Goal: Task Accomplishment & Management: Manage account settings

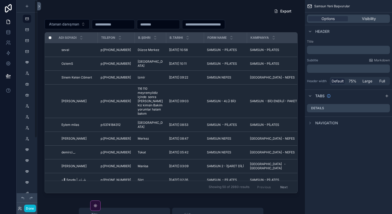
click at [40, 8] on icon at bounding box center [39, 6] width 4 height 4
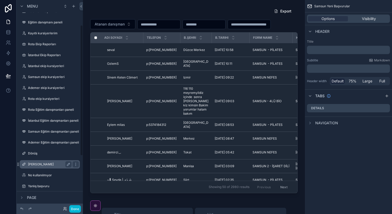
scroll to position [40, 0]
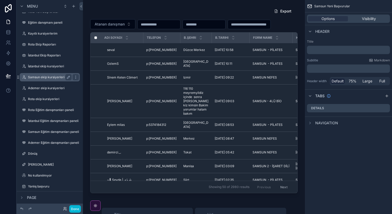
click at [50, 75] on label "Samsun ekip kursiyerleri" at bounding box center [49, 77] width 42 height 4
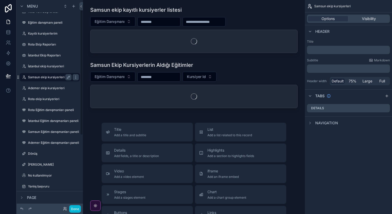
scroll to position [7, 0]
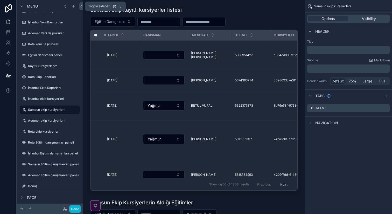
click at [80, 7] on icon at bounding box center [81, 6] width 4 height 4
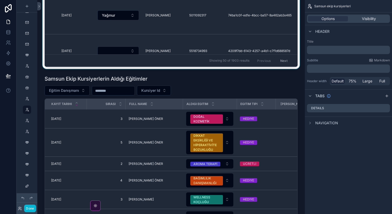
scroll to position [137, 0]
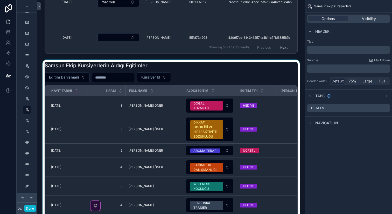
click at [62, 106] on div "scrollable content" at bounding box center [171, 154] width 259 height 188
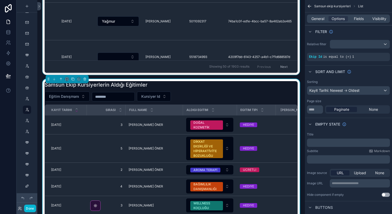
scroll to position [125, 0]
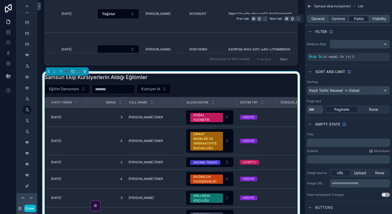
click at [354, 21] on span "Fields" at bounding box center [359, 18] width 10 height 5
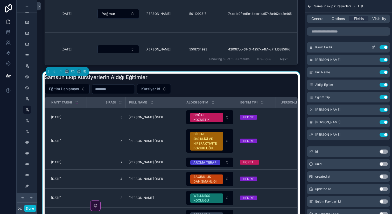
click at [373, 49] on icon "scrollable content" at bounding box center [374, 47] width 4 height 4
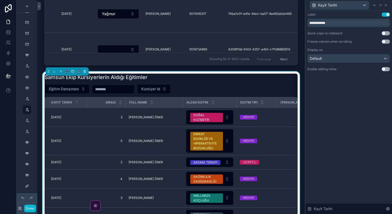
click at [387, 67] on button "Use setting" at bounding box center [386, 69] width 8 height 4
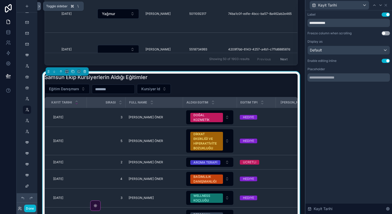
click at [39, 8] on icon at bounding box center [39, 6] width 4 height 4
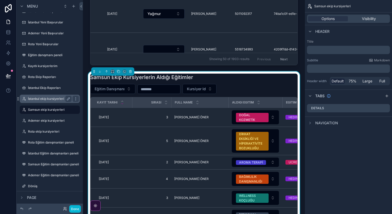
click at [50, 98] on label "İstanbul ekip kursiyerleri" at bounding box center [49, 99] width 42 height 4
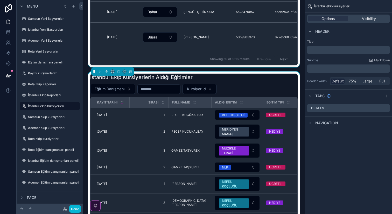
scroll to position [116, 0]
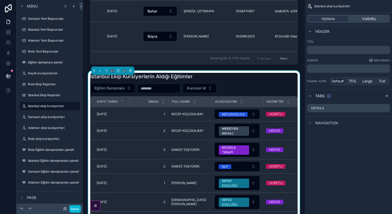
click at [164, 81] on div "İstanbul Ekip Kursiyerlerin Aldığı Eğitimler Eğitim Danışmanı Kursiyer Id Kayit…" at bounding box center [194, 165] width 208 height 184
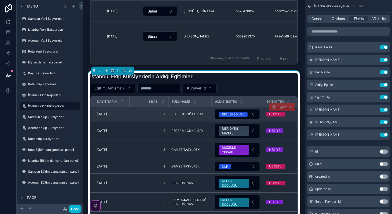
click at [103, 114] on span "[DATE]" at bounding box center [102, 114] width 10 height 4
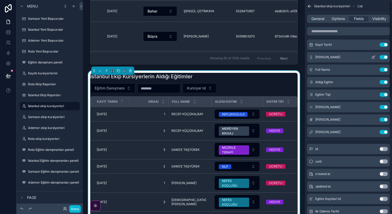
scroll to position [3, 0]
click at [375, 45] on icon "scrollable content" at bounding box center [374, 44] width 4 height 4
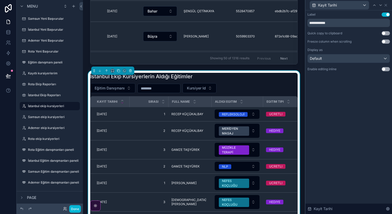
click at [385, 70] on button "Use setting" at bounding box center [386, 69] width 8 height 4
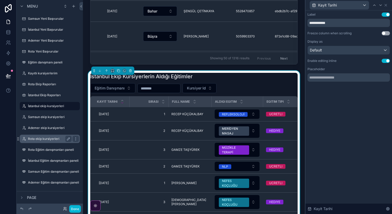
click at [41, 135] on div "Rota ekip kursiyerleri" at bounding box center [50, 138] width 58 height 8
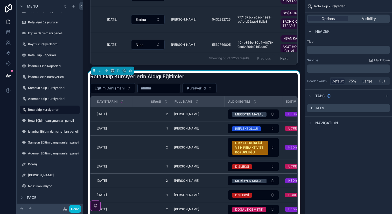
click at [223, 85] on div "Eğitim Danışmanı Kursiyer Id" at bounding box center [194, 88] width 208 height 10
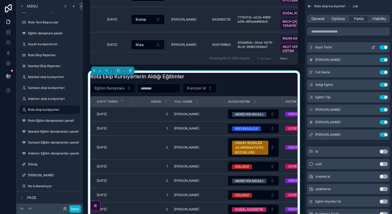
click at [374, 47] on icon "scrollable content" at bounding box center [374, 47] width 2 height 2
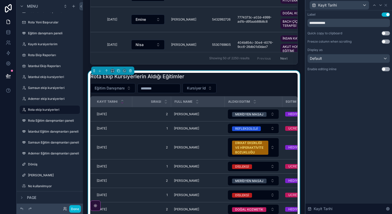
click at [384, 70] on button "Use setting" at bounding box center [386, 69] width 8 height 4
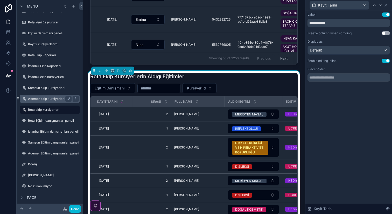
click at [53, 97] on label "Ademer ekip kursiyerleri" at bounding box center [49, 99] width 42 height 4
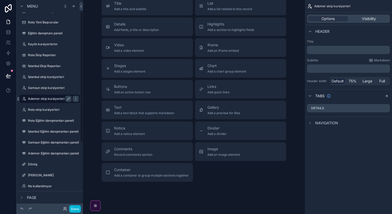
scroll to position [18, 0]
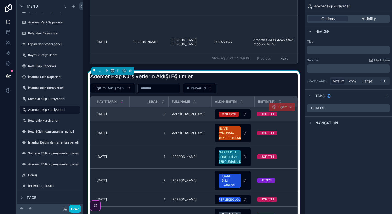
click at [111, 108] on td "[DATE] [DATE]" at bounding box center [110, 114] width 39 height 14
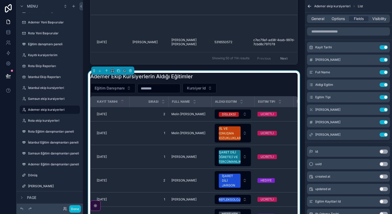
click at [229, 86] on div "Eğitim Danışmanı Kursiyer Id" at bounding box center [194, 88] width 208 height 10
click at [375, 48] on icon "scrollable content" at bounding box center [374, 47] width 4 height 4
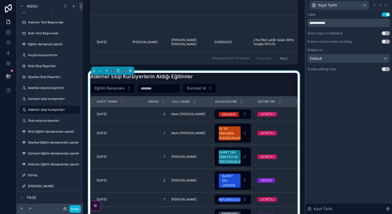
click at [386, 70] on button "Use setting" at bounding box center [386, 69] width 8 height 4
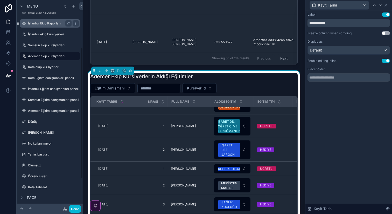
scroll to position [76, 0]
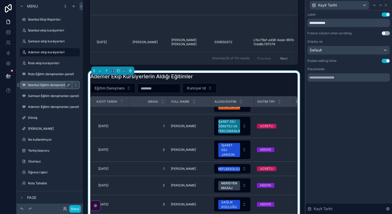
click at [57, 83] on label "İstanbul Eğitim danışmanları paneli" at bounding box center [53, 85] width 51 height 4
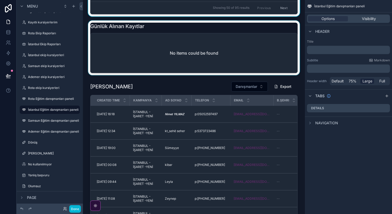
scroll to position [349, 0]
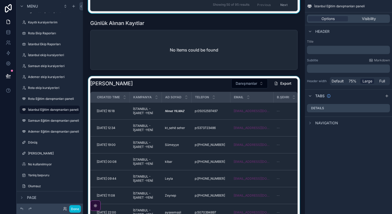
click at [216, 86] on div "scrollable content" at bounding box center [194, 165] width 214 height 178
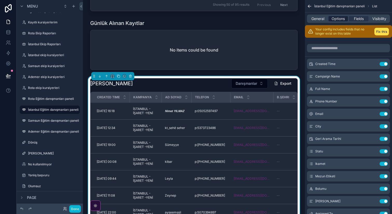
click at [337, 19] on span "Options" at bounding box center [338, 18] width 13 height 5
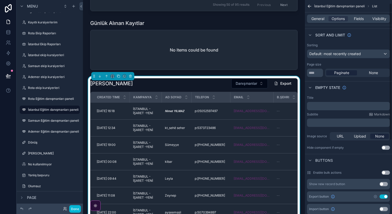
scroll to position [120, 0]
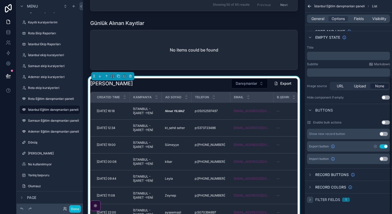
click at [313, 194] on div "scrollable content" at bounding box center [310, 199] width 6 height 6
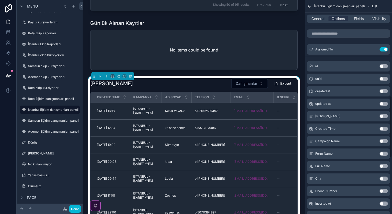
scroll to position [340, 0]
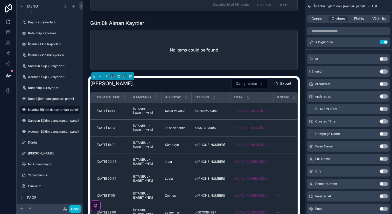
click at [384, 121] on button "Use setting" at bounding box center [384, 121] width 8 height 4
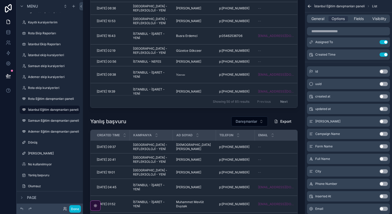
scroll to position [713, 0]
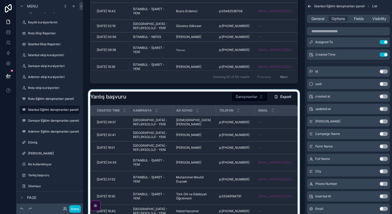
click at [216, 101] on div "scrollable content" at bounding box center [194, 178] width 214 height 178
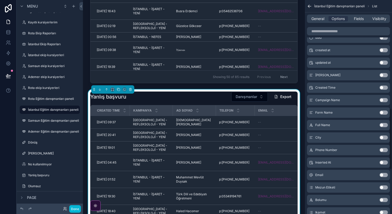
scroll to position [376, 0]
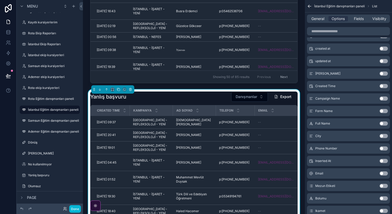
click at [384, 86] on button "Use setting" at bounding box center [384, 86] width 8 height 4
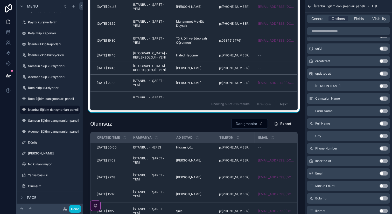
scroll to position [882, 0]
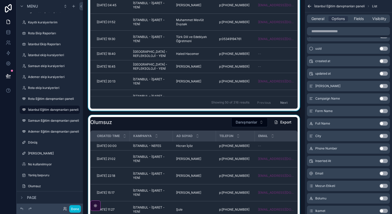
click at [169, 123] on div "scrollable content" at bounding box center [194, 204] width 214 height 178
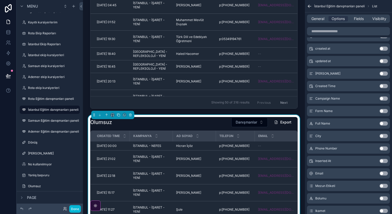
click at [382, 85] on button "Use setting" at bounding box center [384, 86] width 8 height 4
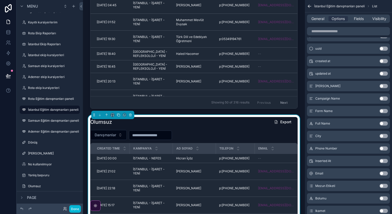
click at [162, 135] on input "scrollable content" at bounding box center [150, 134] width 43 height 7
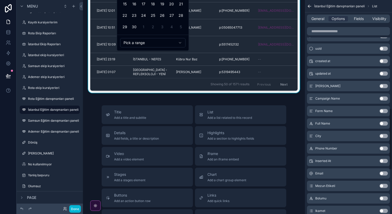
scroll to position [1196, 0]
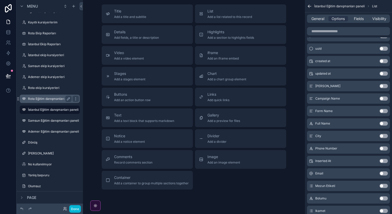
click at [49, 101] on div "Rota Eğitim danışmanları paneli" at bounding box center [50, 98] width 44 height 6
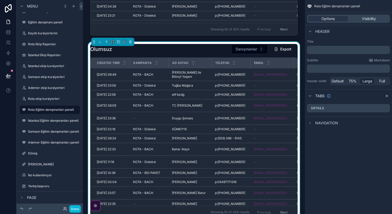
scroll to position [814, 0]
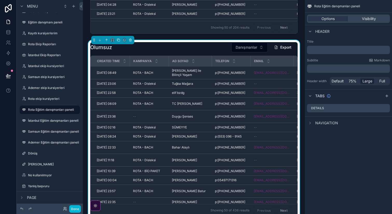
click at [254, 57] on div "Email" at bounding box center [272, 61] width 42 height 10
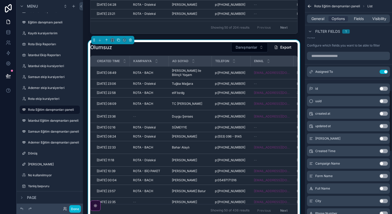
scroll to position [313, 0]
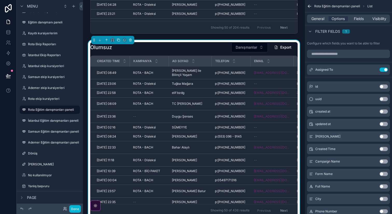
click at [386, 150] on button "Use setting" at bounding box center [384, 149] width 8 height 4
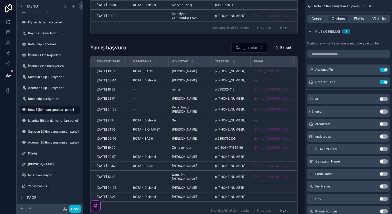
scroll to position [631, 0]
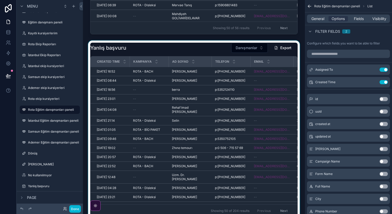
click at [206, 50] on div "scrollable content" at bounding box center [194, 129] width 214 height 178
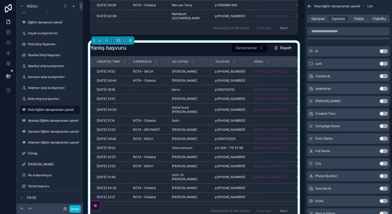
scroll to position [348, 0]
click at [384, 113] on button "Use setting" at bounding box center [384, 114] width 8 height 4
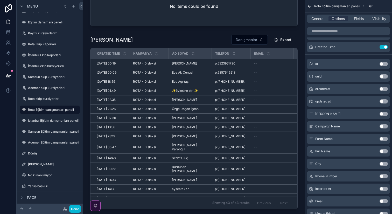
scroll to position [273, 0]
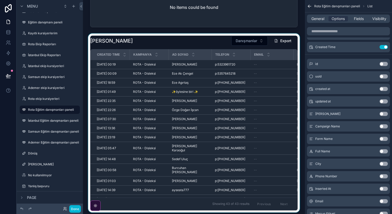
click at [217, 44] on div "scrollable content" at bounding box center [194, 122] width 214 height 178
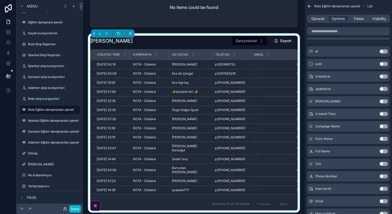
click at [383, 113] on button "Use setting" at bounding box center [384, 114] width 8 height 4
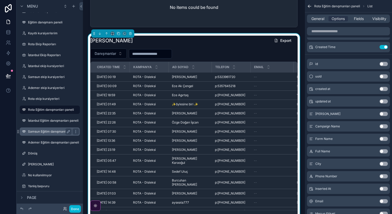
click at [45, 131] on label "Samsun Eğitim danışmanları paneli" at bounding box center [53, 131] width 51 height 4
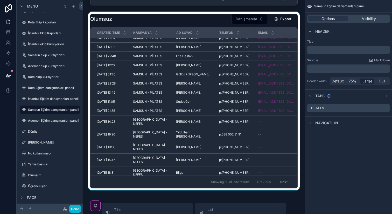
scroll to position [783, 0]
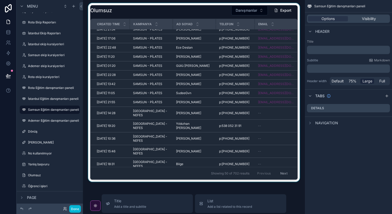
click at [209, 10] on div "scrollable content" at bounding box center [194, 92] width 214 height 178
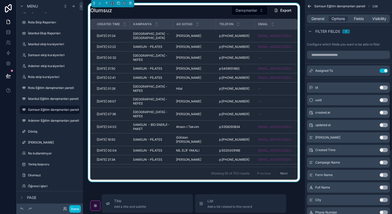
scroll to position [312, 0]
click at [384, 150] on button "Use setting" at bounding box center [384, 150] width 8 height 4
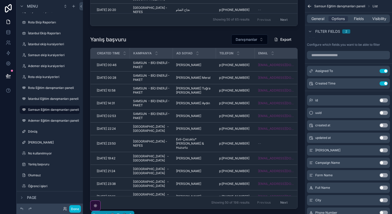
scroll to position [557, 0]
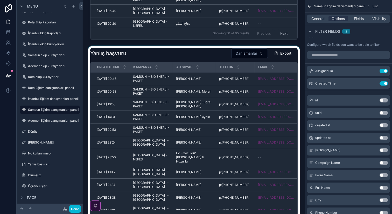
click at [220, 50] on div "scrollable content" at bounding box center [194, 135] width 214 height 178
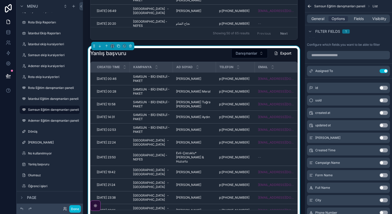
click at [382, 149] on button "Use setting" at bounding box center [384, 150] width 8 height 4
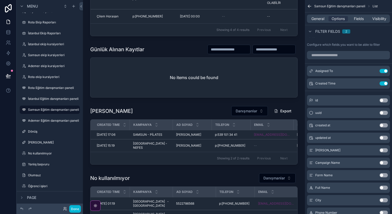
scroll to position [249, 0]
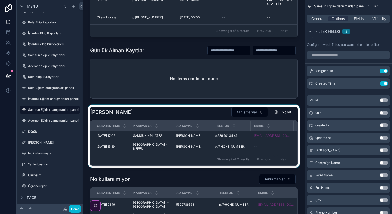
click at [228, 113] on div "scrollable content" at bounding box center [194, 136] width 214 height 63
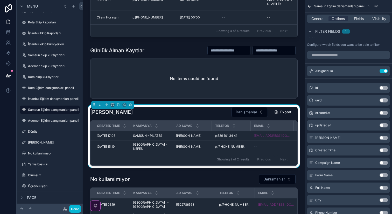
click at [385, 150] on button "Use setting" at bounding box center [384, 150] width 8 height 4
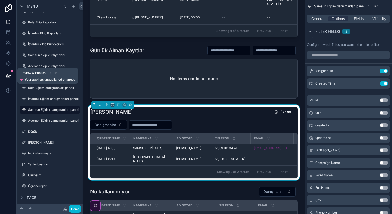
click at [8, 78] on button at bounding box center [8, 76] width 11 height 15
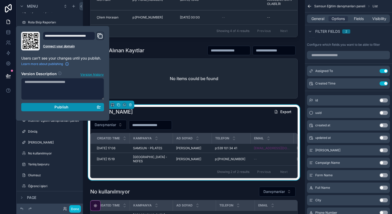
click at [66, 106] on span "Publish" at bounding box center [61, 107] width 14 height 5
